Goal: Task Accomplishment & Management: Manage account settings

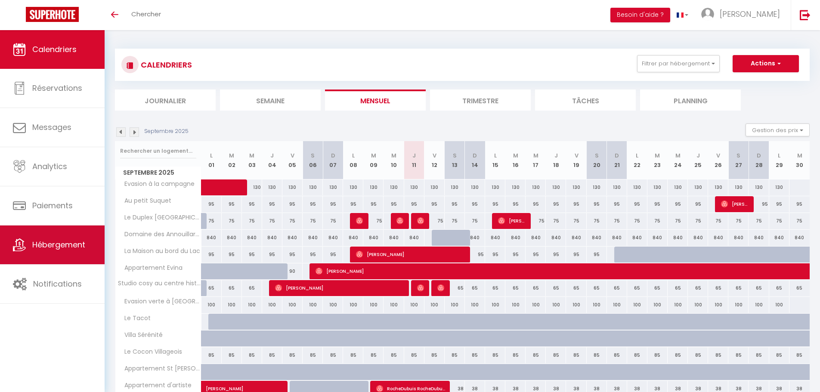
click at [22, 238] on link "Hébergement" at bounding box center [52, 245] width 105 height 39
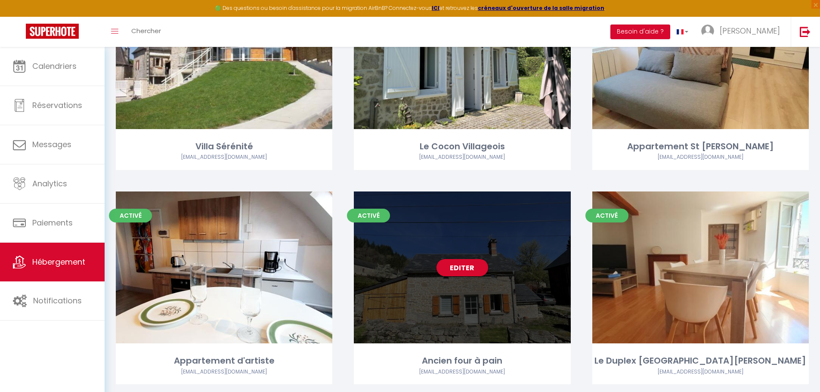
scroll to position [172, 0]
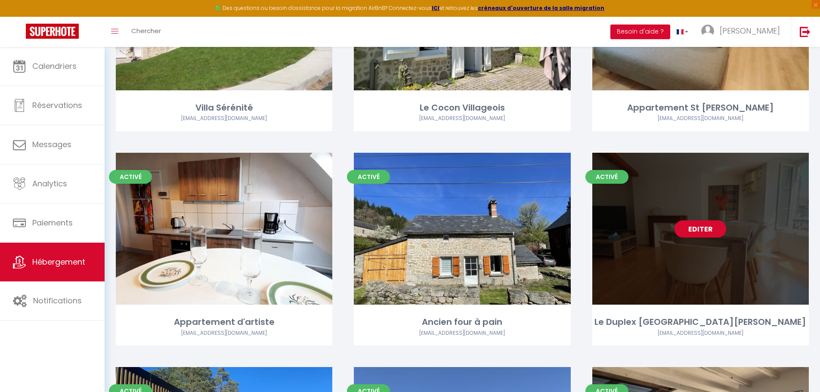
click at [713, 235] on link "Editer" at bounding box center [701, 228] width 52 height 17
select select "3"
select select "2"
select select "1"
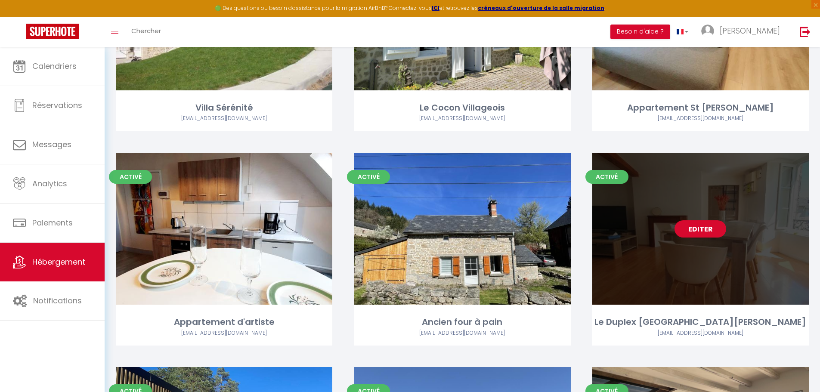
select select
select select "28"
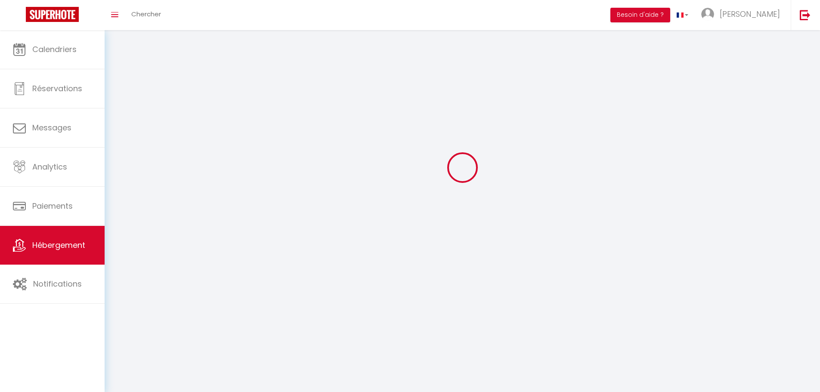
select select
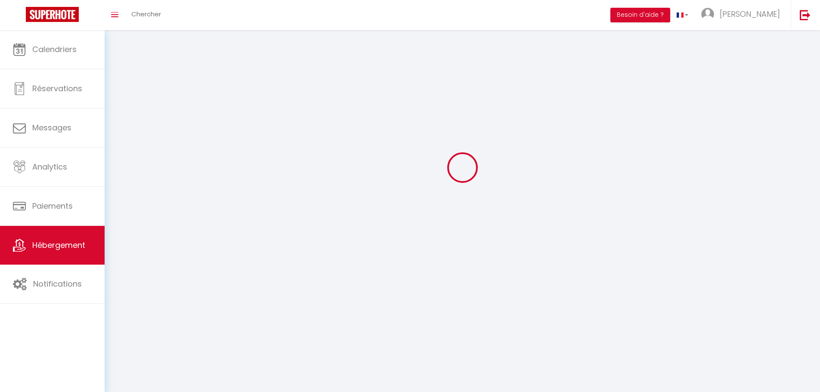
select select
checkbox input "false"
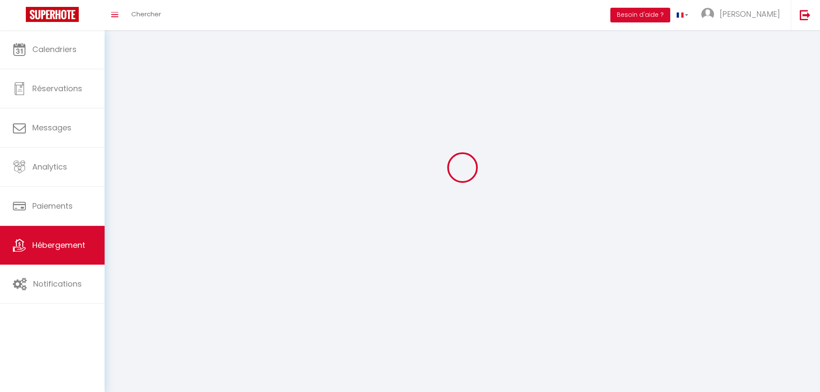
select select
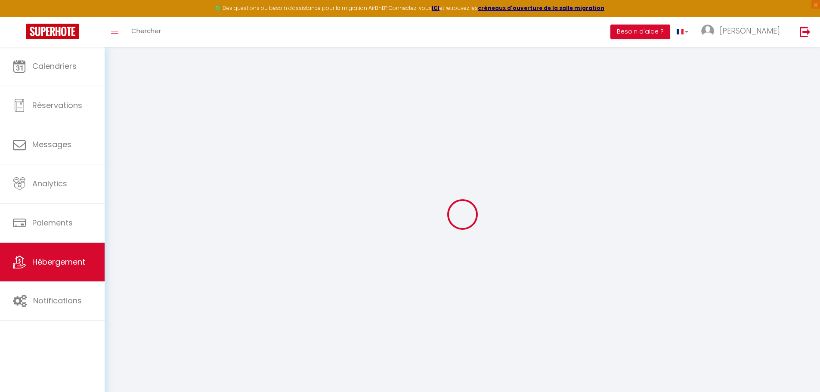
select select "4949-1219600519874662256"
select select
checkbox input "false"
checkbox input "true"
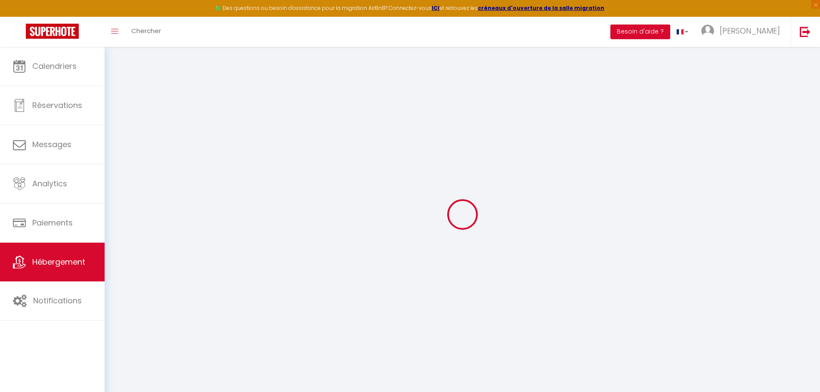
checkbox input "false"
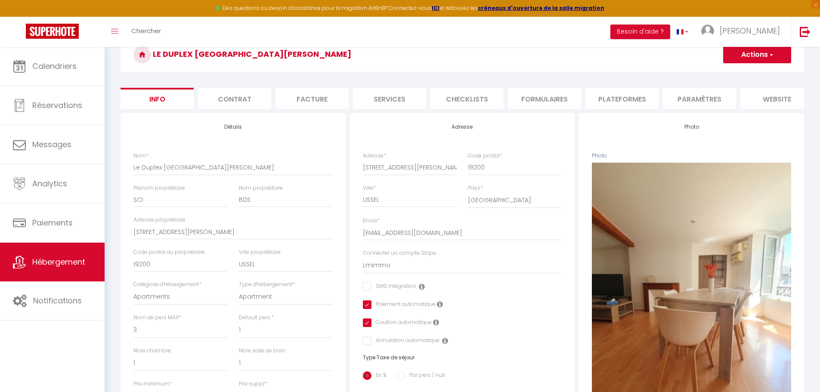
scroll to position [43, 0]
click at [618, 99] on li "Plateformes" at bounding box center [621, 97] width 73 height 21
select select
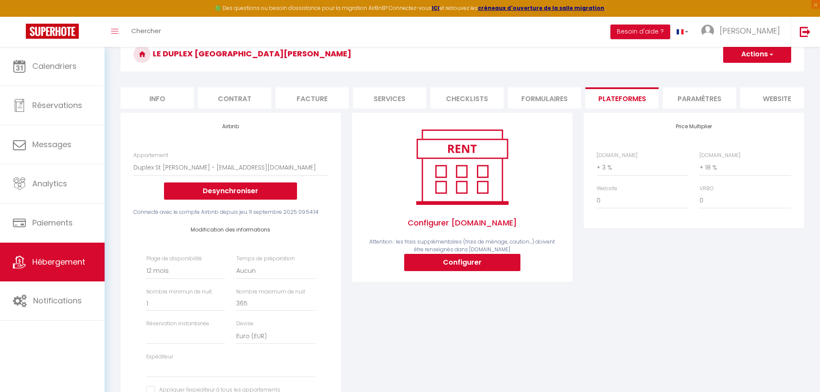
click at [226, 97] on li "Contrat" at bounding box center [234, 97] width 73 height 21
select select
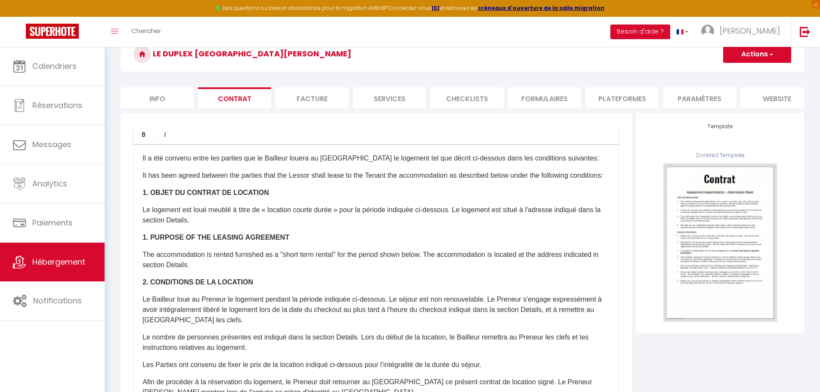
click at [311, 105] on li "Facture" at bounding box center [312, 97] width 73 height 21
select select
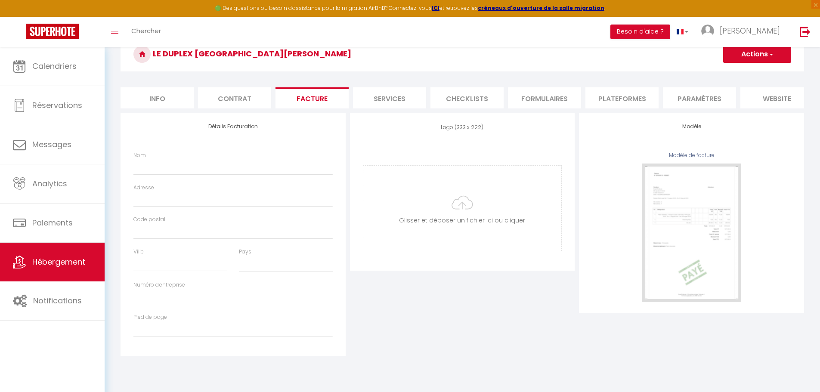
select select
click at [387, 102] on li "Services" at bounding box center [389, 97] width 73 height 21
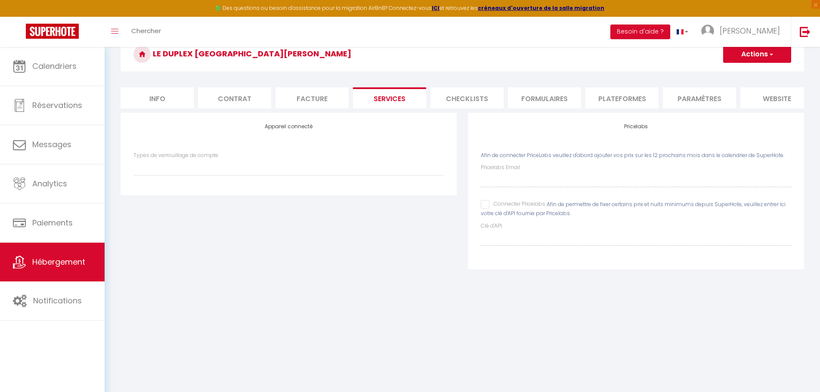
select select
click at [156, 100] on li "Info" at bounding box center [157, 97] width 73 height 21
checkbox input "false"
checkbox input "true"
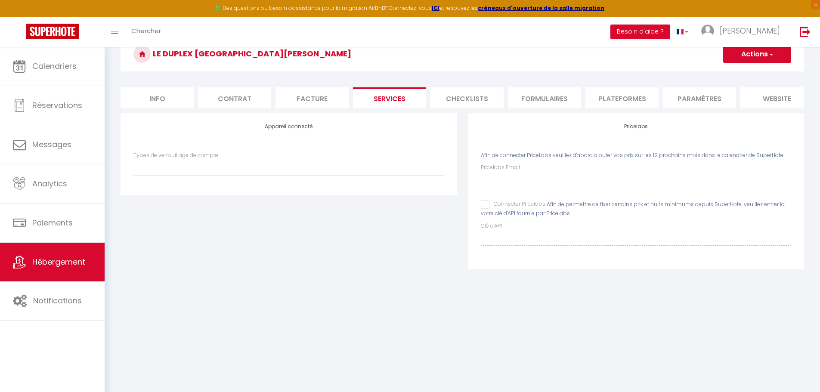
checkbox input "false"
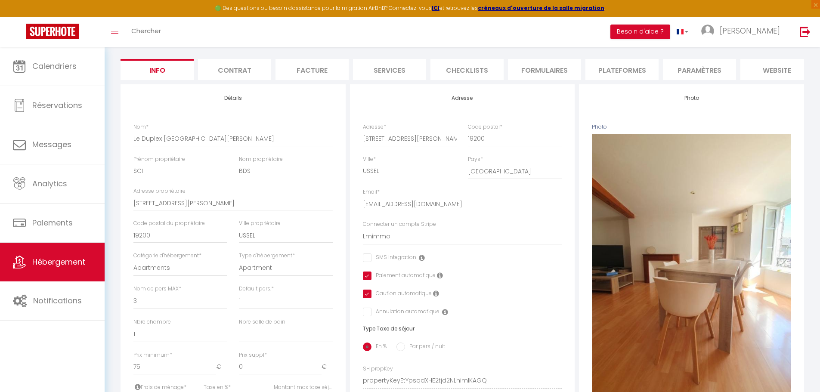
scroll to position [0, 91]
click at [772, 72] on li "Journal" at bounding box center [763, 69] width 73 height 21
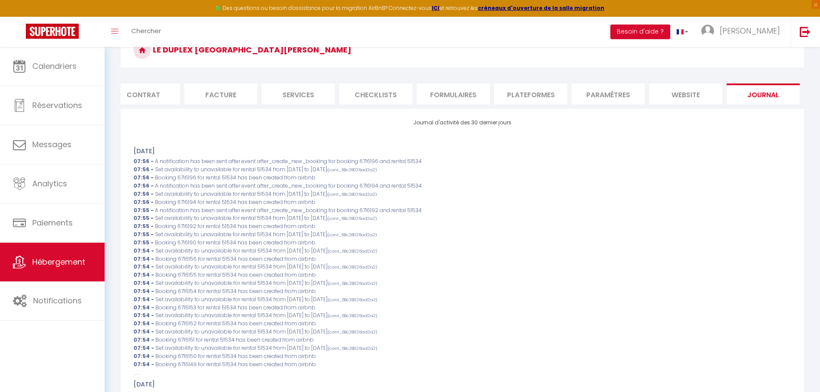
scroll to position [71, 0]
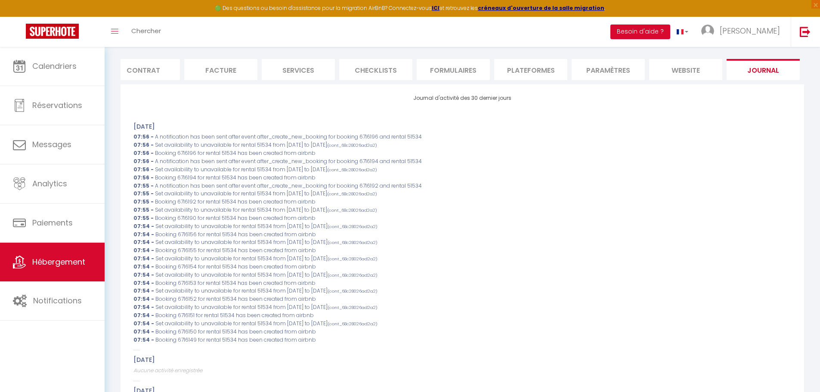
click at [694, 67] on li "website" at bounding box center [685, 69] width 73 height 21
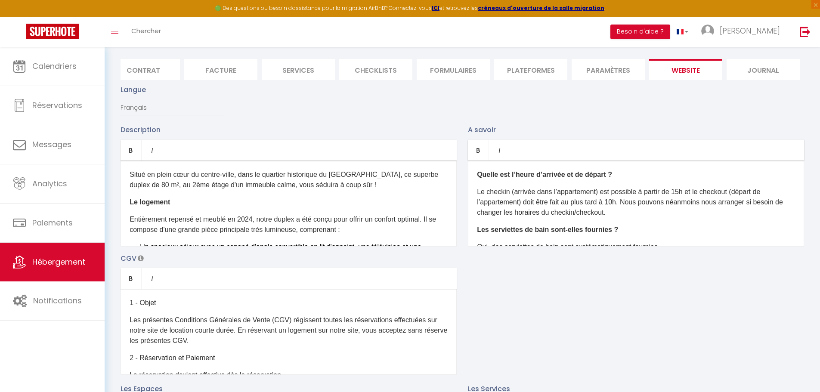
click at [633, 74] on li "Paramètres" at bounding box center [608, 69] width 73 height 21
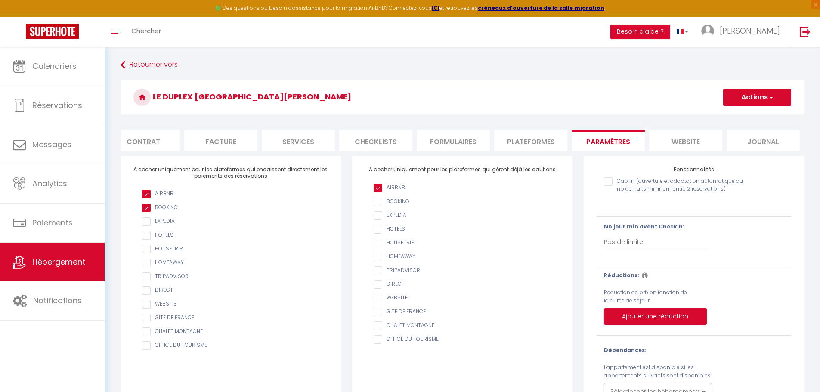
click at [547, 142] on li "Plateformes" at bounding box center [530, 140] width 73 height 21
select select
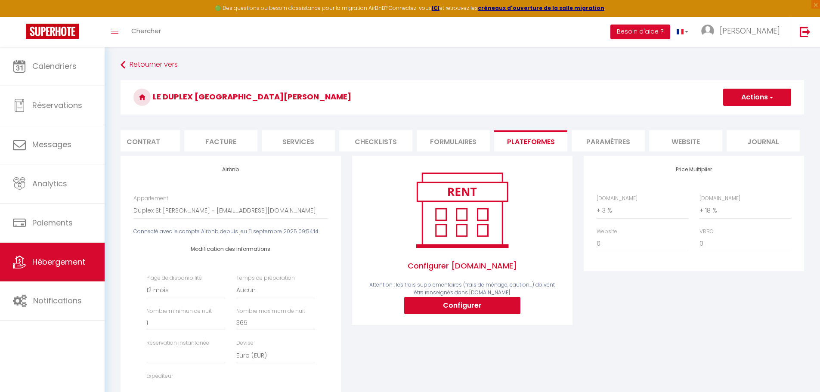
click at [460, 143] on li "Formulaires" at bounding box center [453, 140] width 73 height 21
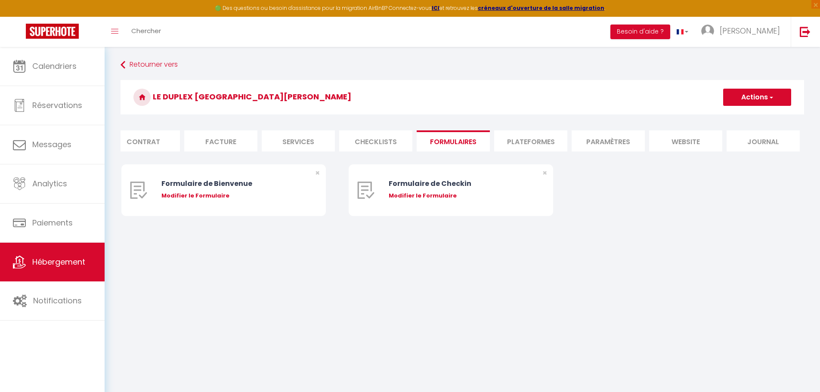
click at [393, 141] on li "Checklists" at bounding box center [375, 140] width 73 height 21
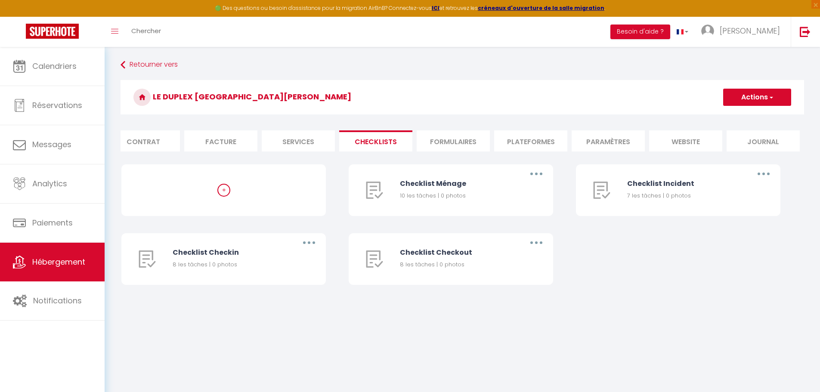
click at [312, 138] on li "Services" at bounding box center [298, 140] width 73 height 21
select select
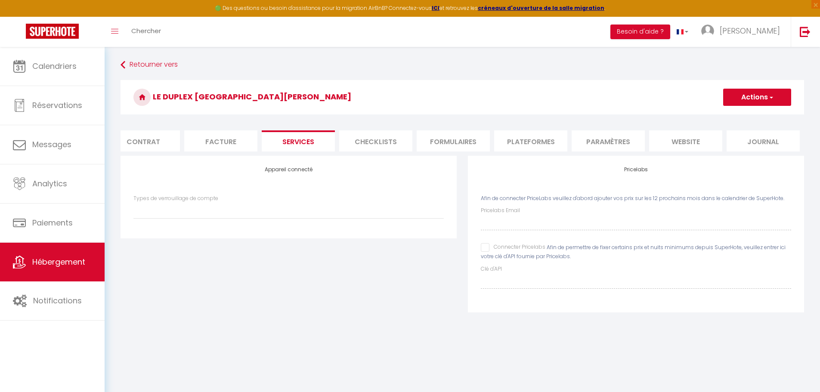
click at [215, 142] on li "Facture" at bounding box center [220, 140] width 73 height 21
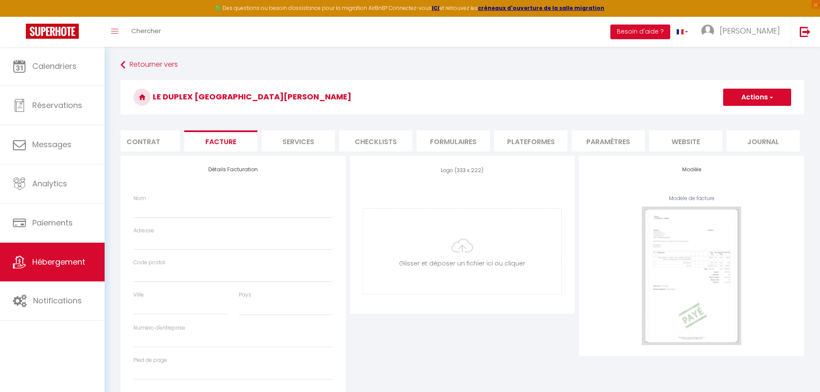
select select
click at [156, 140] on li "Contrat" at bounding box center [143, 140] width 73 height 21
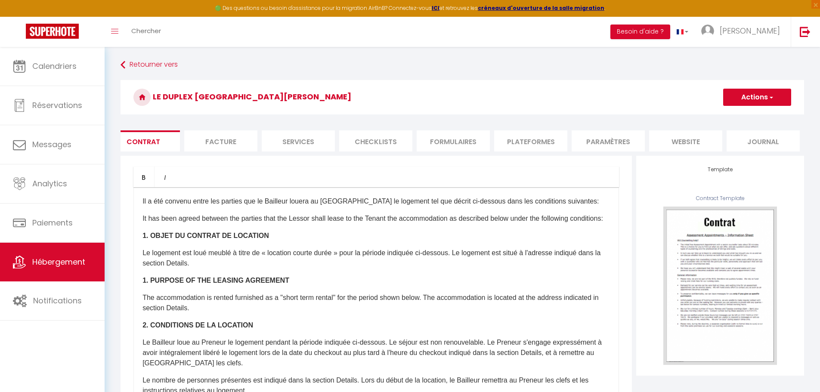
click at [768, 102] on button "Actions" at bounding box center [757, 97] width 68 height 17
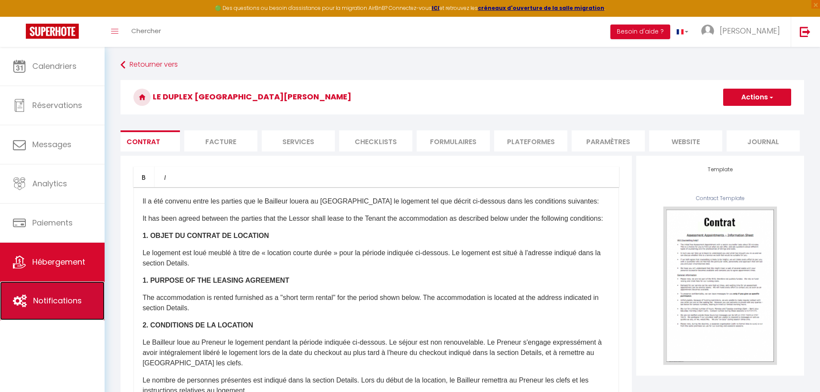
click at [36, 305] on span "Notifications" at bounding box center [57, 300] width 49 height 11
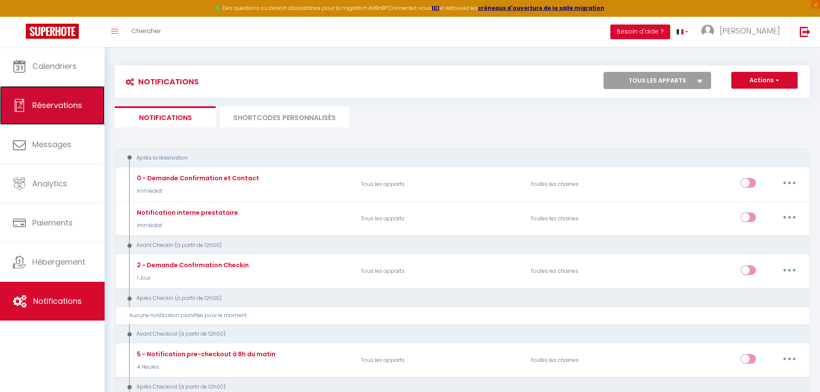
click at [41, 112] on link "Réservations" at bounding box center [52, 105] width 105 height 39
select select "not_cancelled"
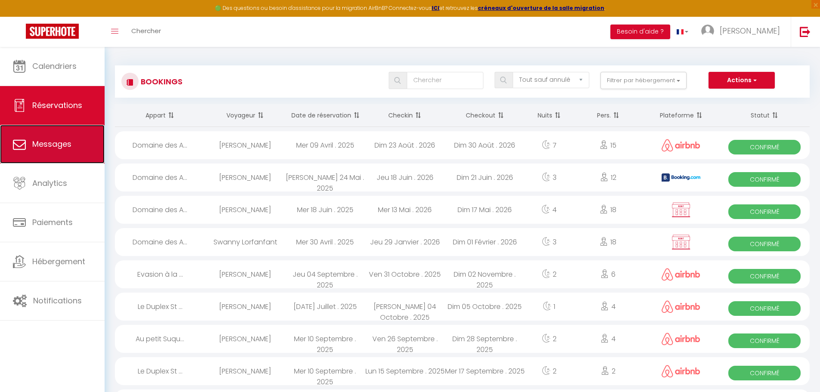
click at [81, 142] on link "Messages" at bounding box center [52, 144] width 105 height 39
select select "message"
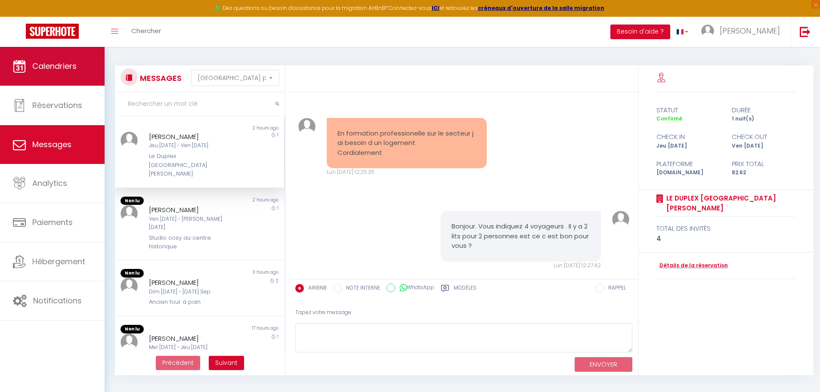
scroll to position [1711, 0]
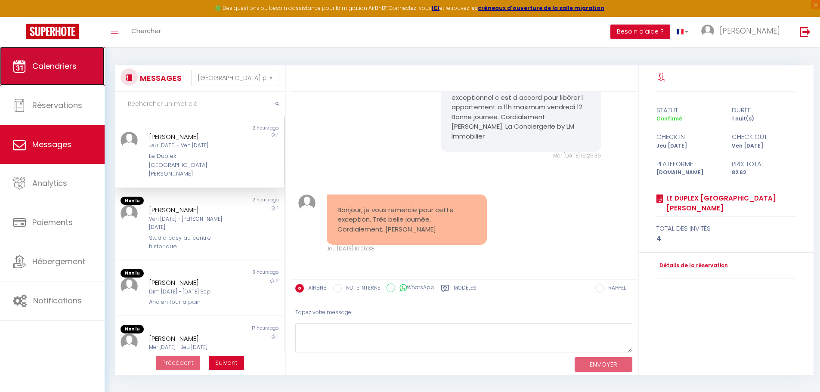
click at [49, 70] on span "Calendriers" at bounding box center [54, 66] width 44 height 11
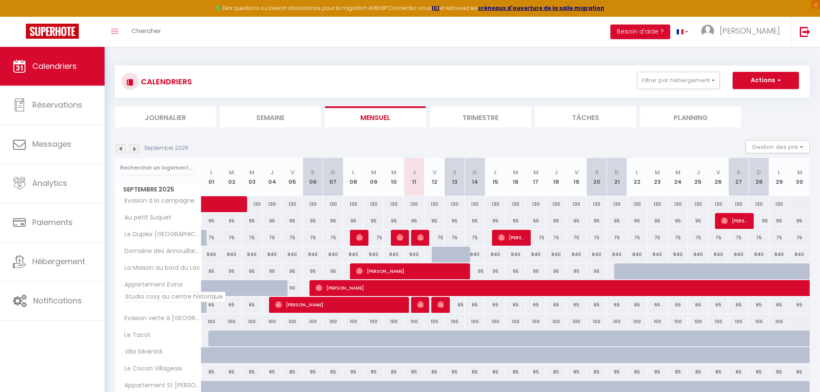
click at [136, 297] on span "Studio cosy au centre historique" at bounding box center [174, 297] width 104 height 10
click at [592, 123] on li "Tâches" at bounding box center [585, 116] width 101 height 21
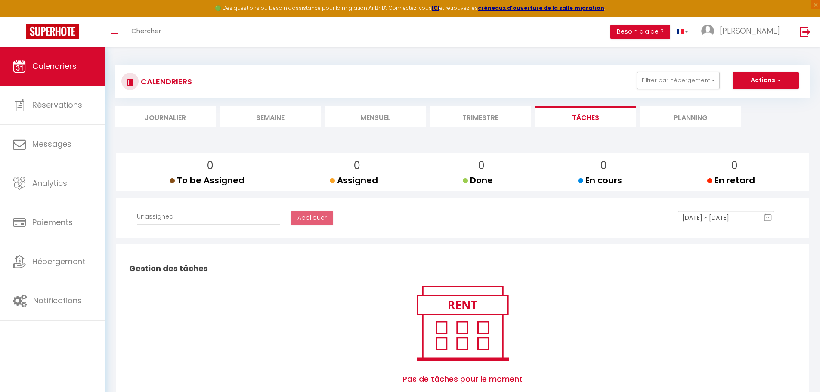
select select
click at [697, 119] on li "Planning" at bounding box center [690, 116] width 101 height 21
